Goal: Transaction & Acquisition: Book appointment/travel/reservation

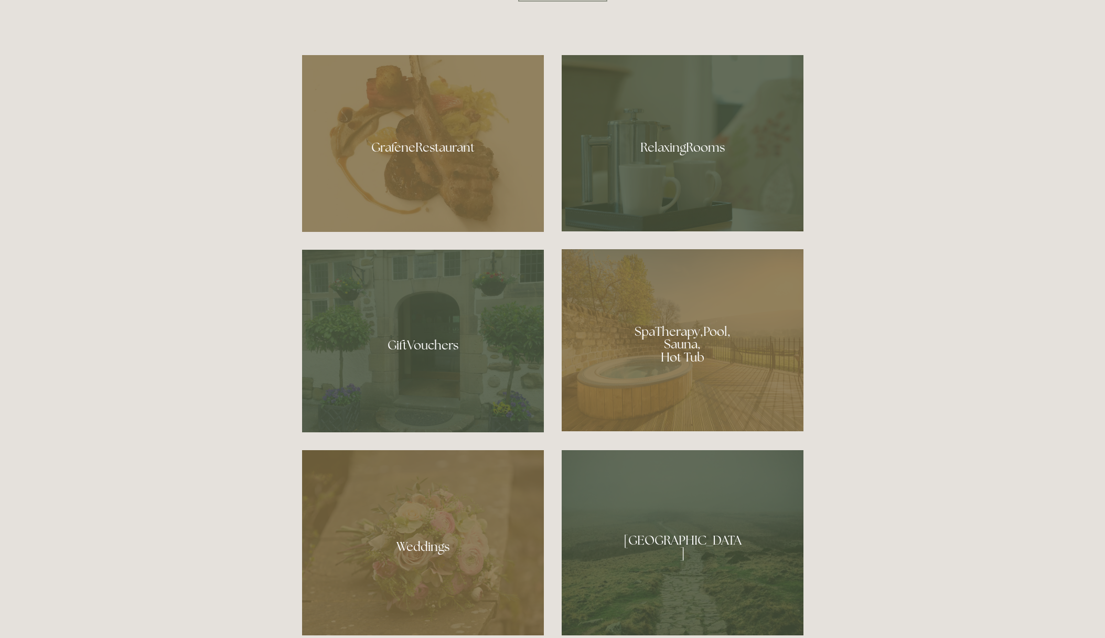
scroll to position [799, 0]
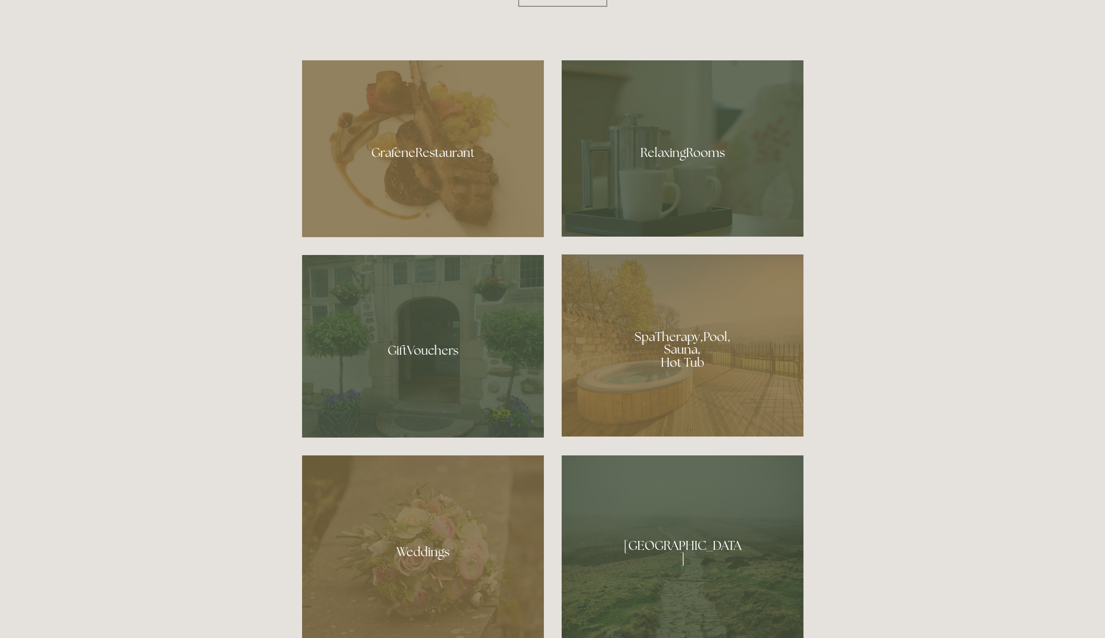
click at [446, 197] on div at bounding box center [423, 148] width 242 height 177
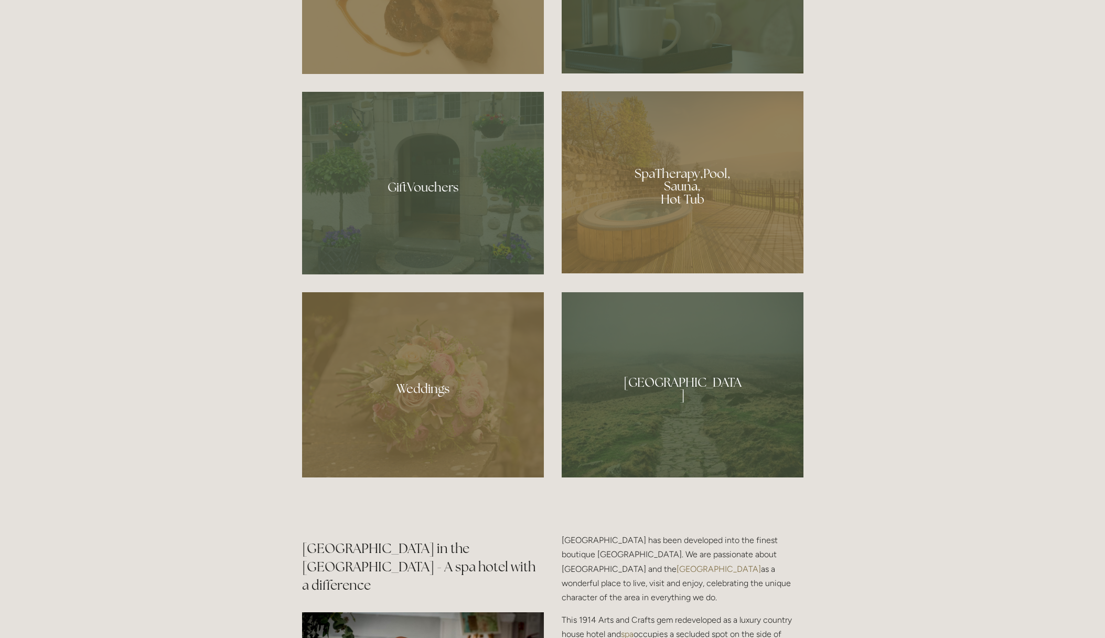
scroll to position [964, 0]
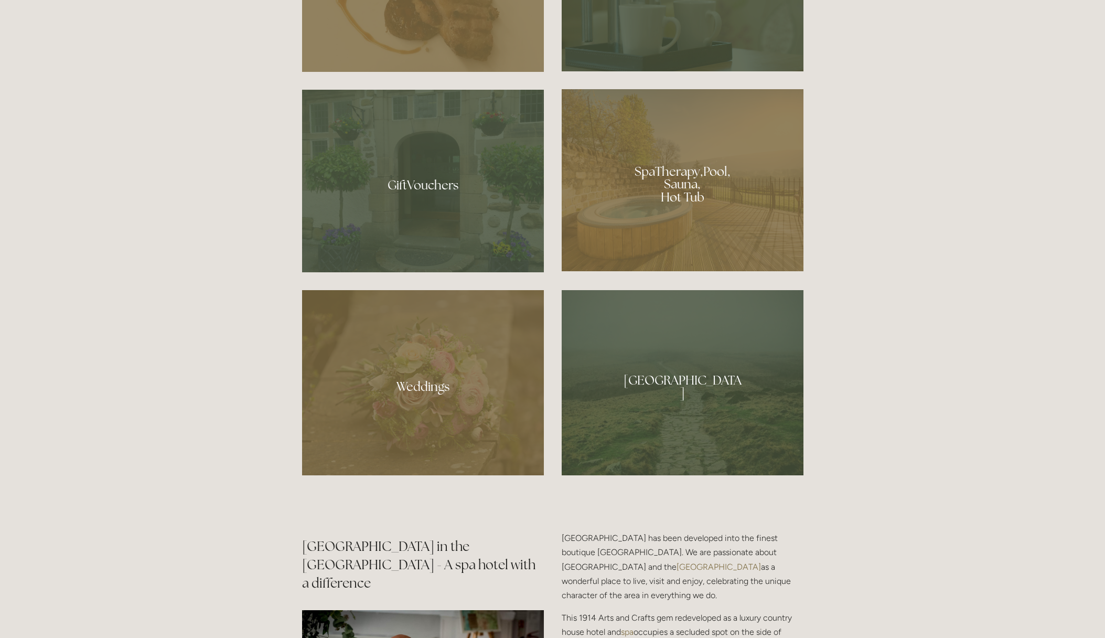
click at [631, 243] on div at bounding box center [683, 180] width 242 height 182
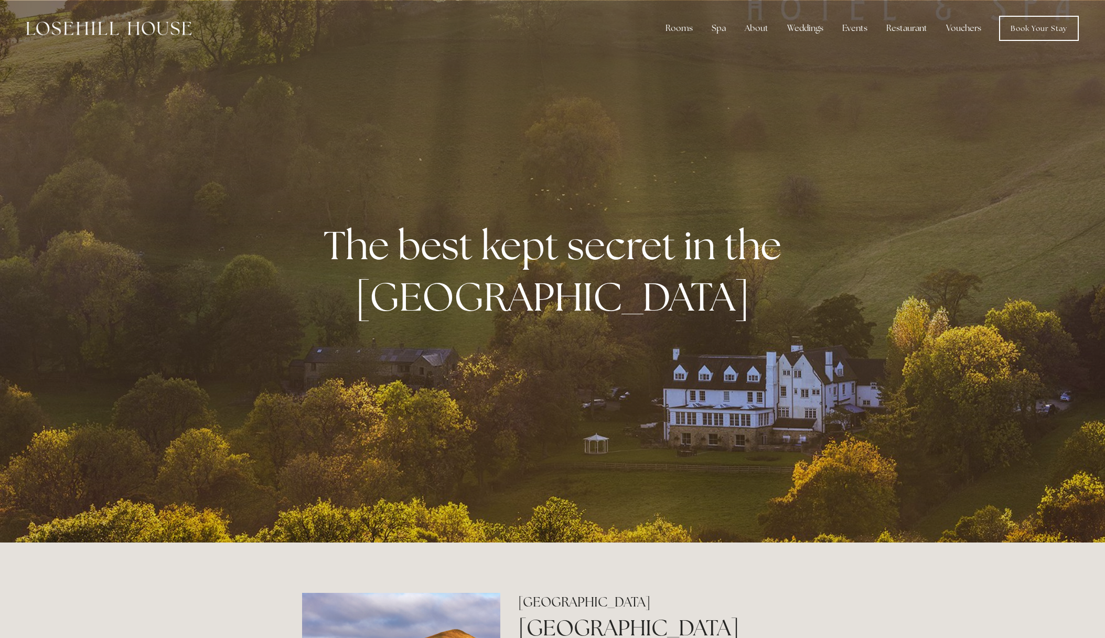
scroll to position [0, 0]
click at [1013, 35] on link "Book Your Stay" at bounding box center [1039, 28] width 80 height 25
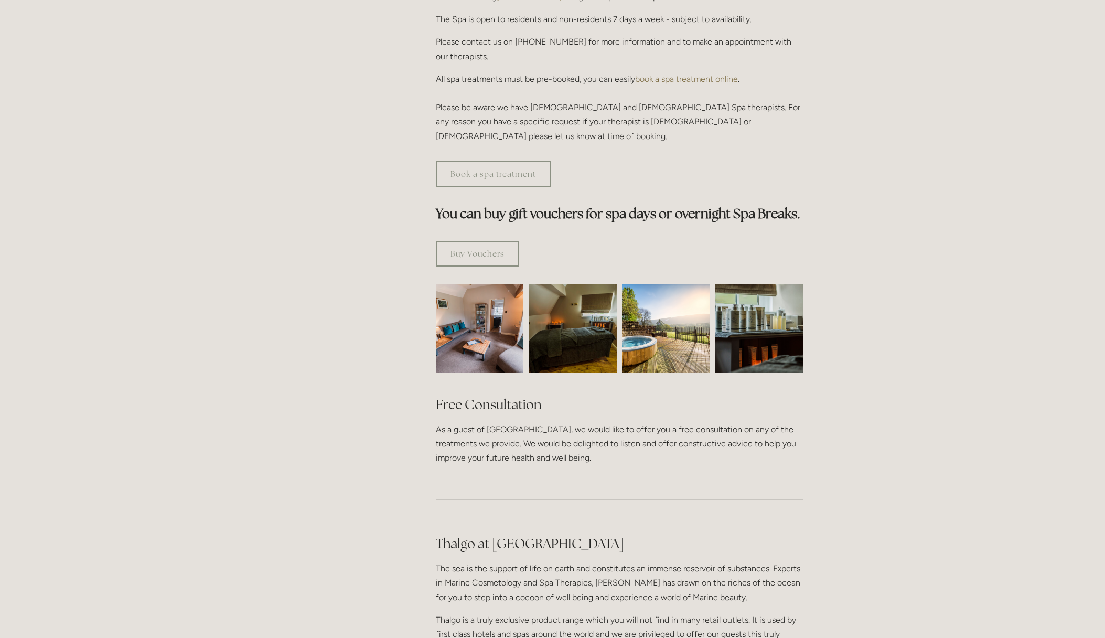
scroll to position [471, 0]
